Goal: Transaction & Acquisition: Purchase product/service

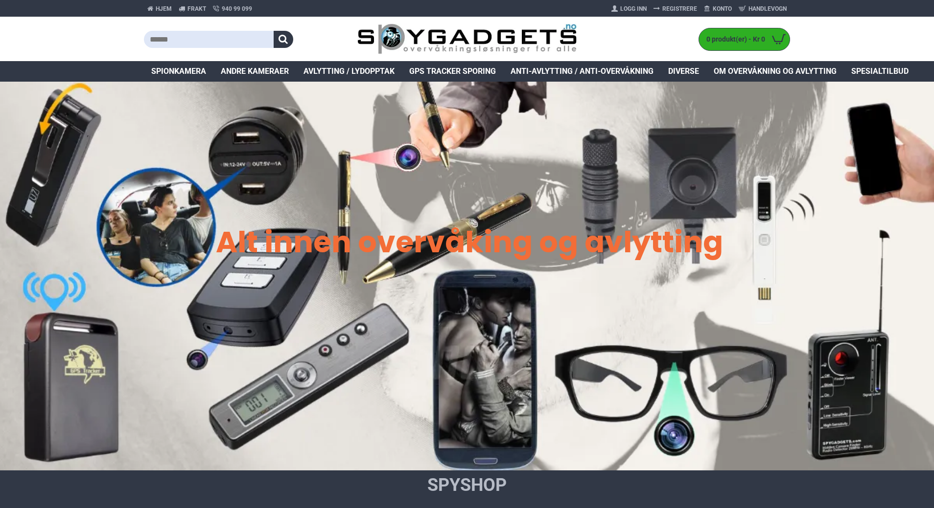
click at [177, 67] on span "Spionkamera" at bounding box center [178, 72] width 55 height 12
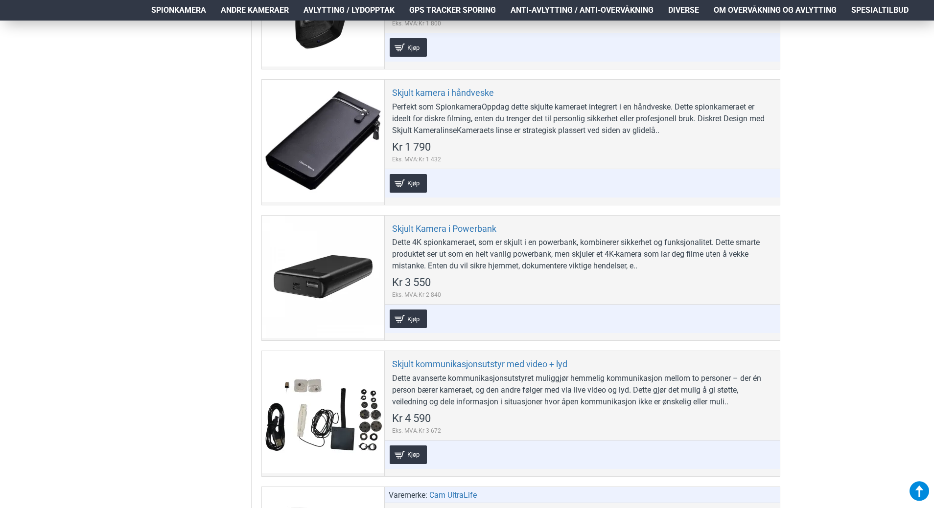
scroll to position [3083, 0]
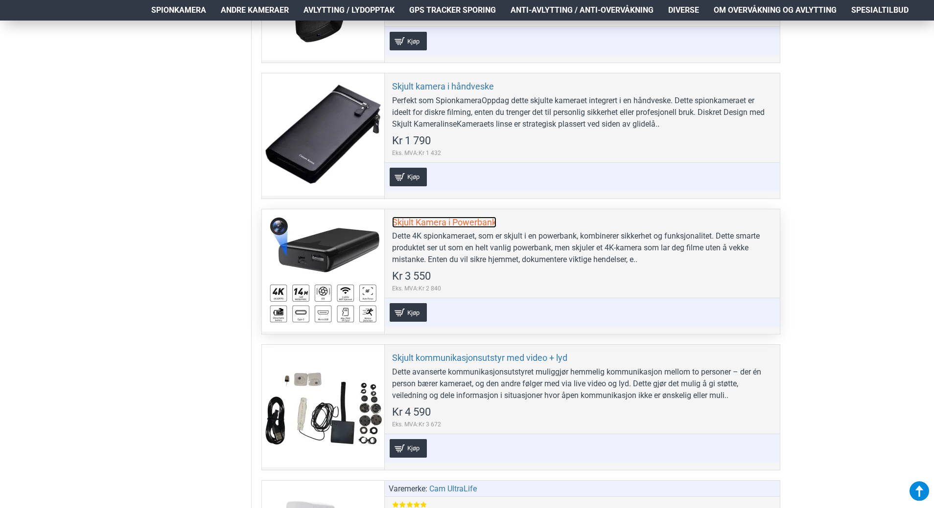
click at [438, 217] on link "Skjult Kamera i Powerbank" at bounding box center [444, 222] width 104 height 11
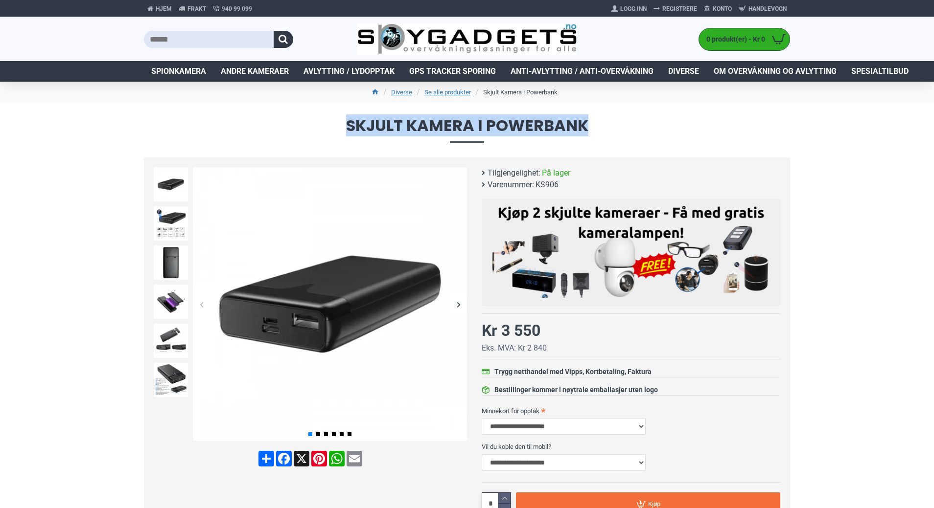
drag, startPoint x: 348, startPoint y: 126, endPoint x: 592, endPoint y: 132, distance: 243.8
click at [592, 132] on span "Skjult Kamera i Powerbank" at bounding box center [467, 130] width 646 height 25
click at [177, 263] on img at bounding box center [171, 263] width 34 height 34
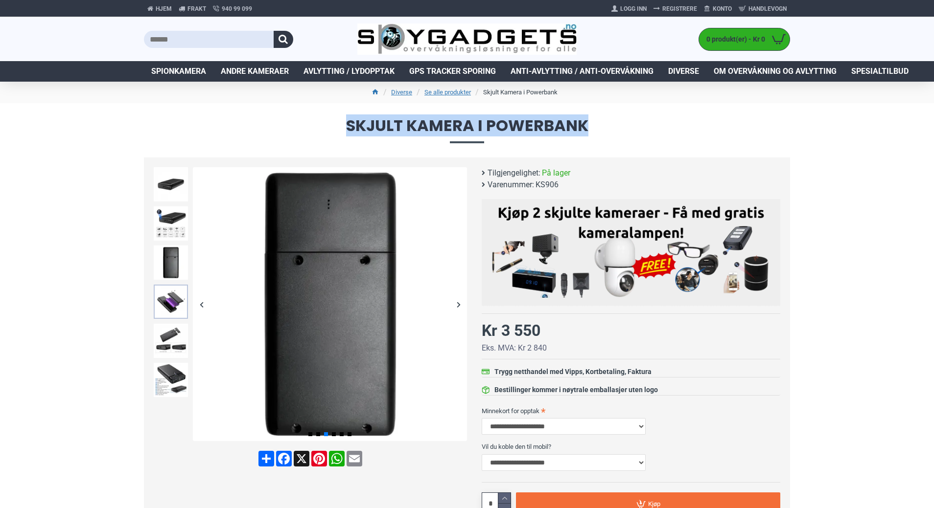
click at [170, 293] on img at bounding box center [171, 302] width 34 height 34
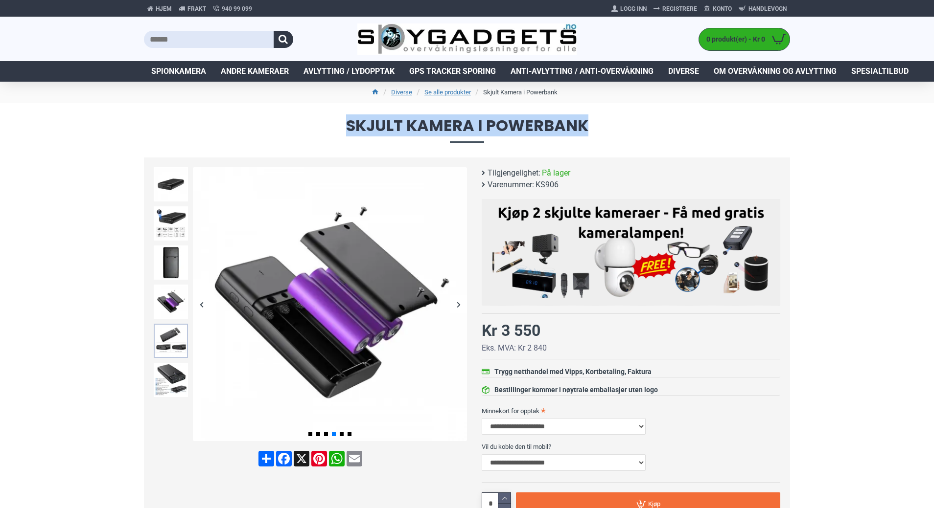
click at [167, 332] on img at bounding box center [171, 341] width 34 height 34
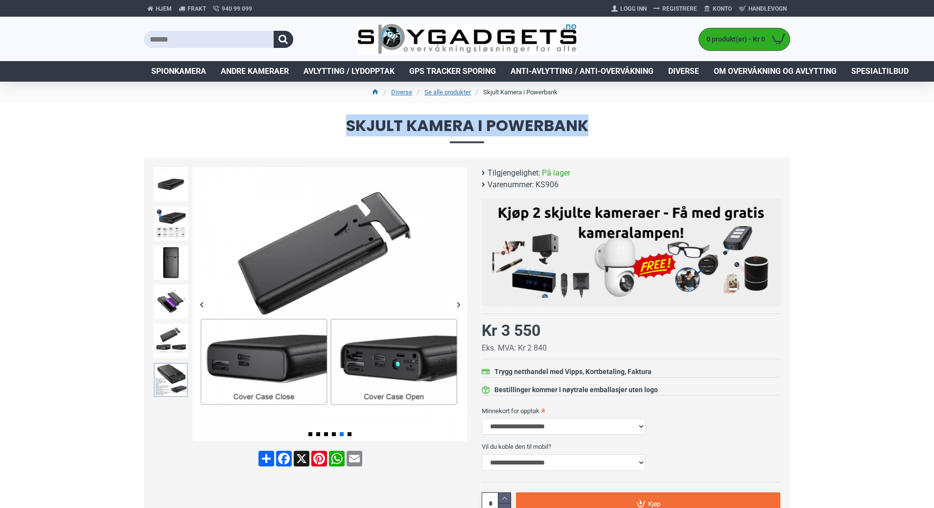
click at [167, 384] on img at bounding box center [171, 380] width 34 height 34
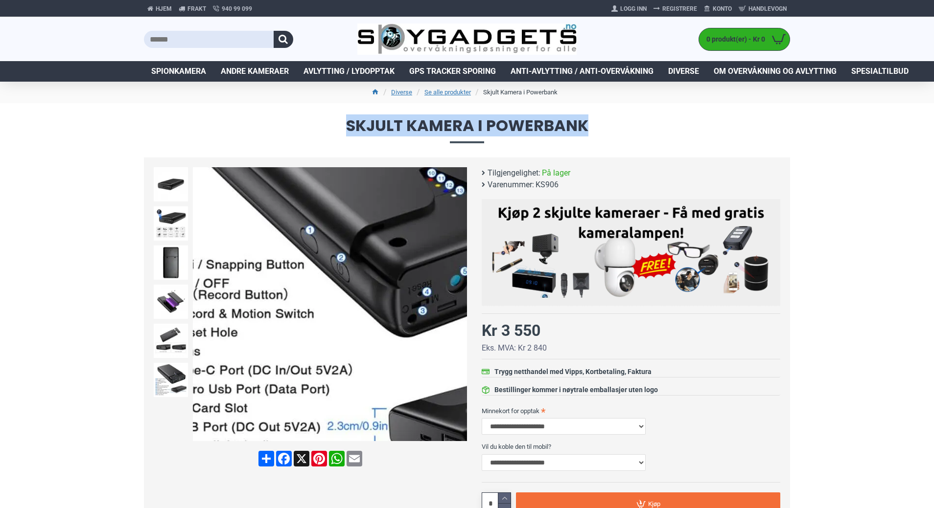
click at [263, 336] on img at bounding box center [330, 304] width 274 height 274
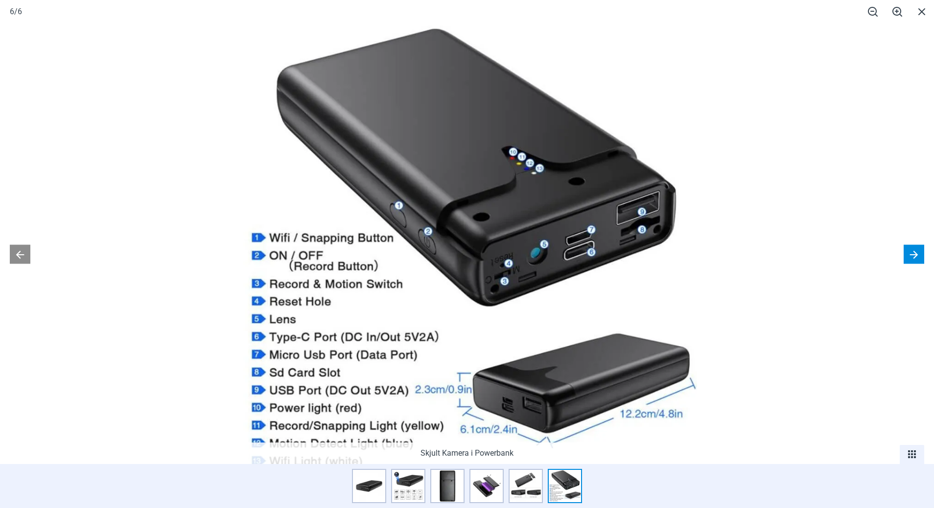
click at [905, 254] on button at bounding box center [913, 254] width 21 height 19
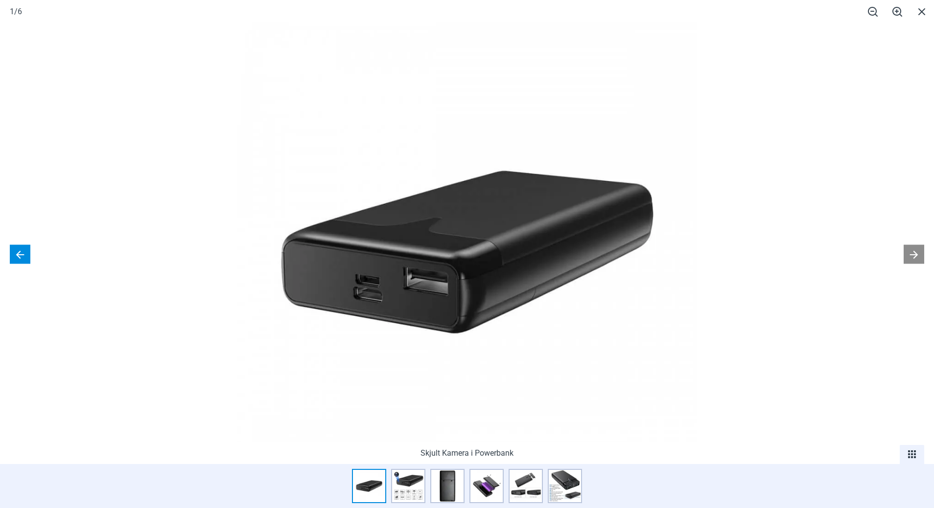
click at [23, 255] on button at bounding box center [20, 254] width 21 height 19
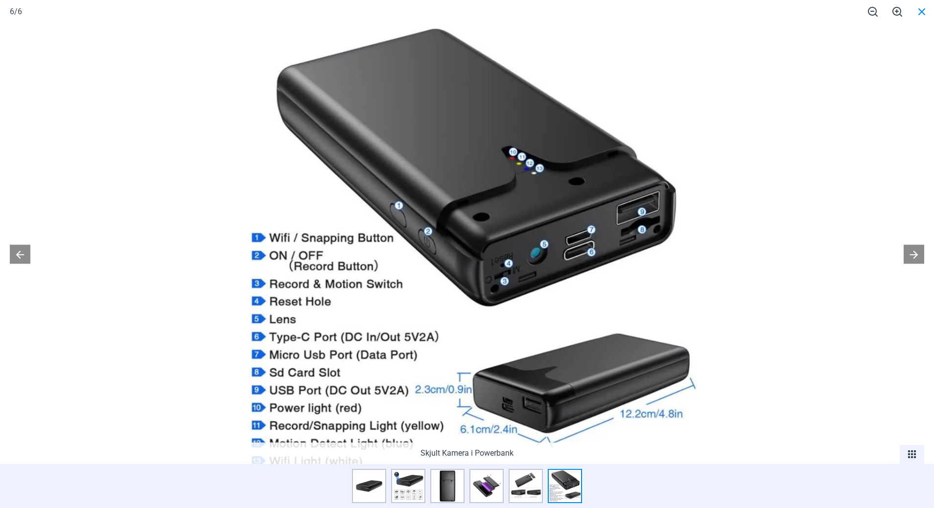
click at [924, 15] on span at bounding box center [921, 11] width 24 height 23
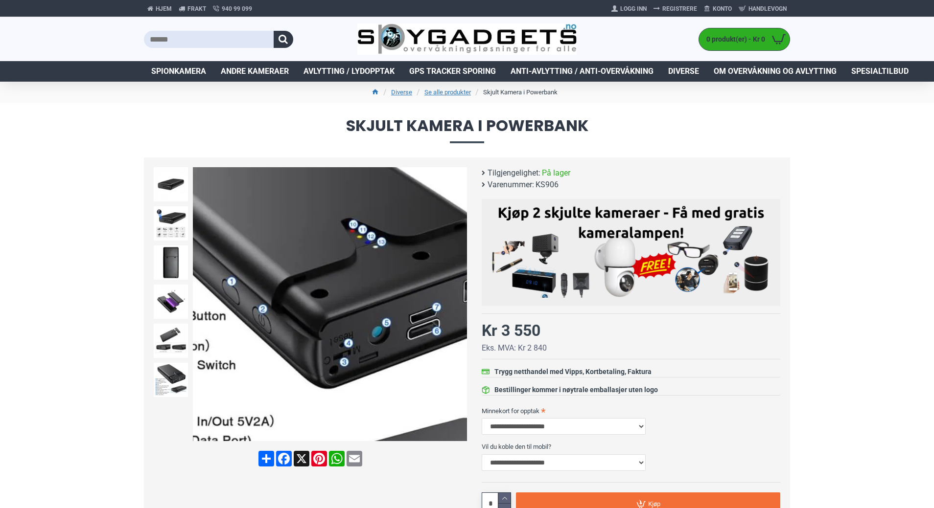
click at [358, 271] on img at bounding box center [330, 304] width 274 height 274
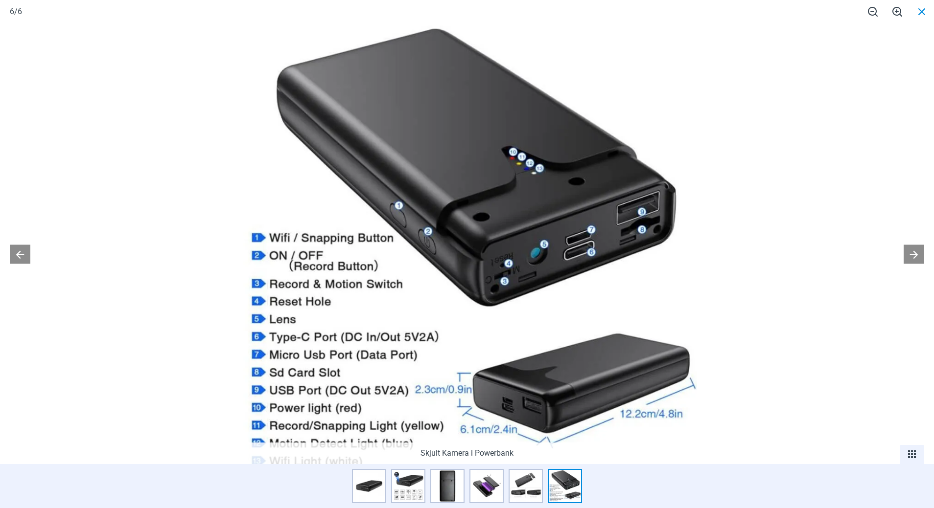
click at [922, 14] on span at bounding box center [921, 11] width 24 height 23
